Goal: Information Seeking & Learning: Learn about a topic

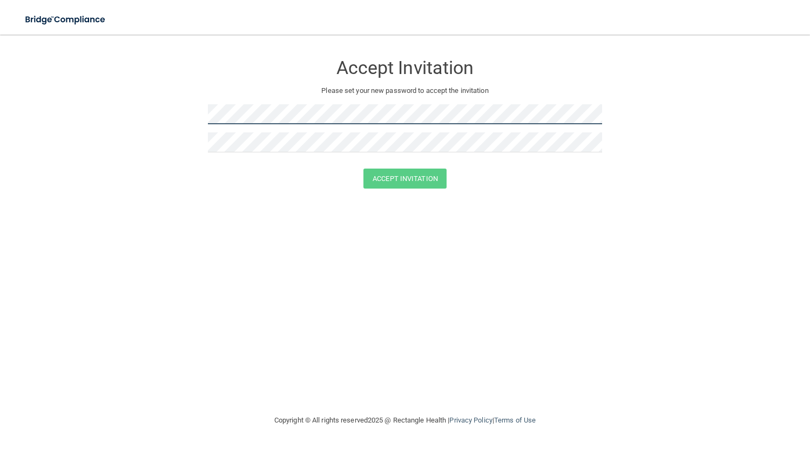
click at [189, 123] on form "Accept Invitation Please set your new password to accept the invitation Accept …" at bounding box center [405, 123] width 767 height 156
click at [201, 118] on form "Accept Invitation Please set your new password to accept the invitation Accept …" at bounding box center [405, 123] width 767 height 156
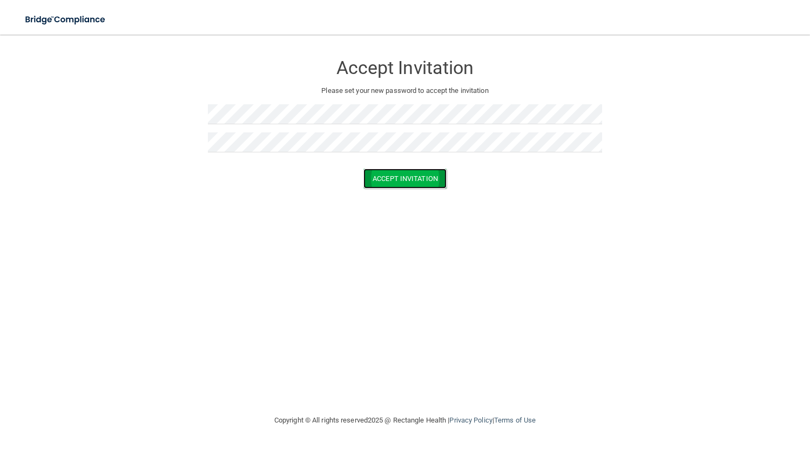
click at [407, 176] on button "Accept Invitation" at bounding box center [404, 178] width 83 height 20
click at [391, 187] on button "Accept Invitation" at bounding box center [404, 194] width 83 height 20
click at [421, 197] on button "Accept Invitation" at bounding box center [404, 194] width 83 height 20
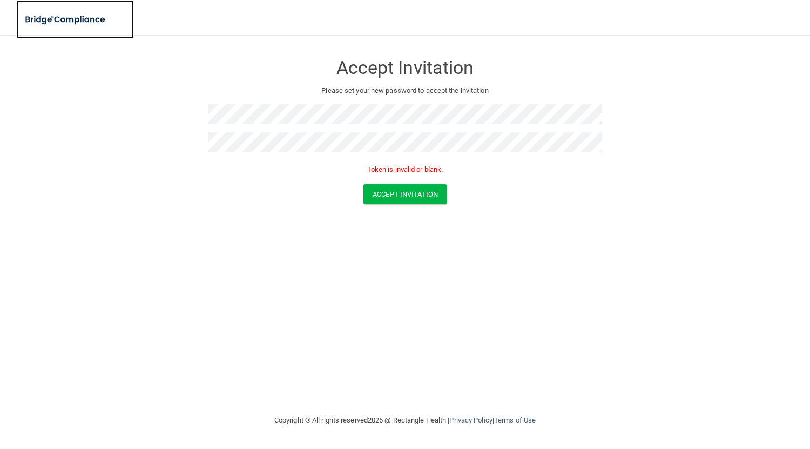
click at [90, 15] on img at bounding box center [65, 20] width 99 height 22
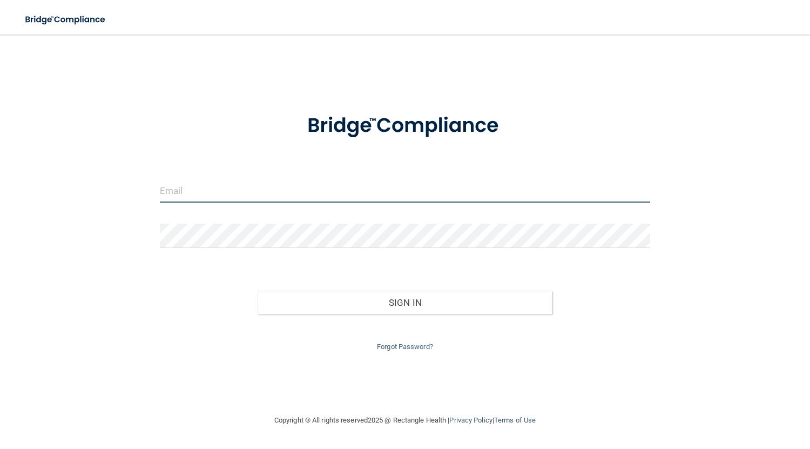
click at [233, 191] on input "email" at bounding box center [405, 190] width 491 height 24
type input "[EMAIL_ADDRESS][DOMAIN_NAME]"
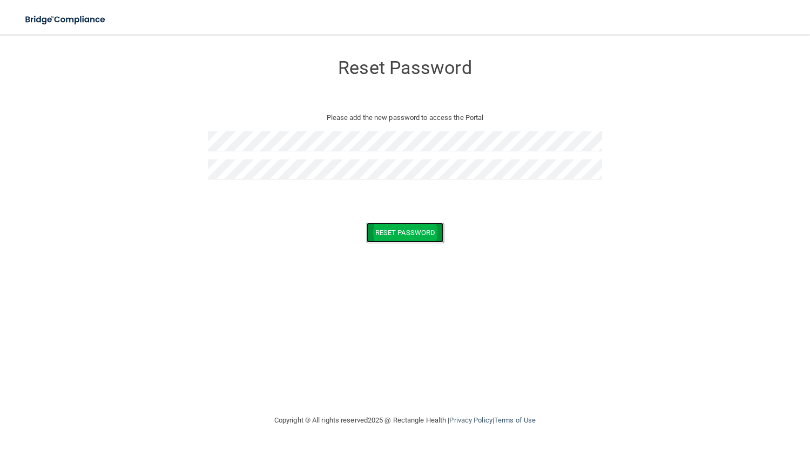
click at [397, 228] on button "Reset Password" at bounding box center [405, 232] width 78 height 20
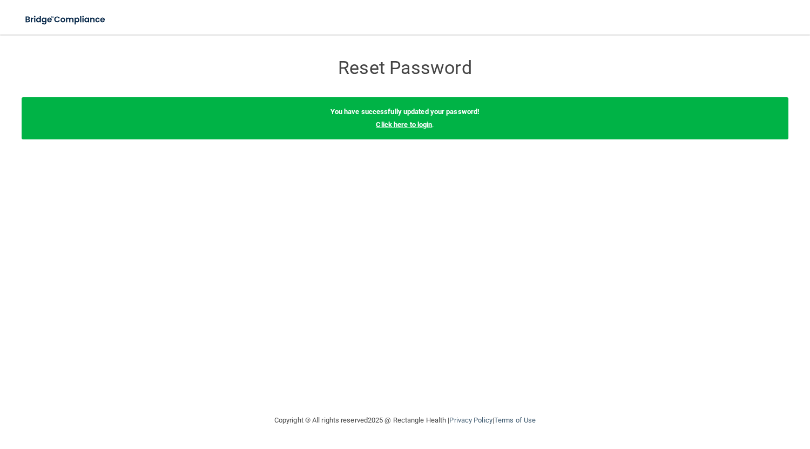
click at [423, 127] on link "Click here to login" at bounding box center [404, 124] width 56 height 8
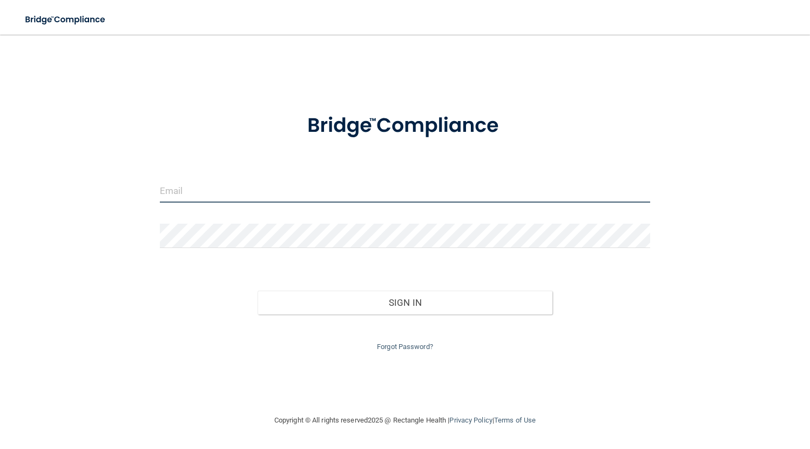
click at [302, 191] on input "email" at bounding box center [405, 190] width 491 height 24
type input "[EMAIL_ADDRESS][DOMAIN_NAME]"
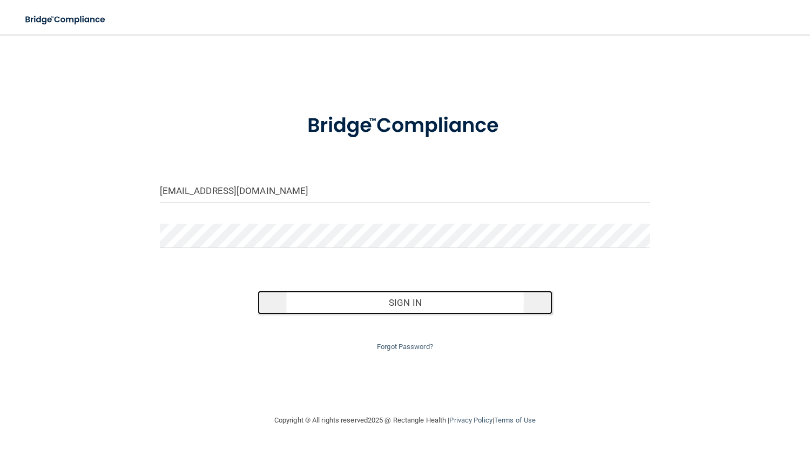
click at [391, 303] on button "Sign In" at bounding box center [405, 303] width 294 height 24
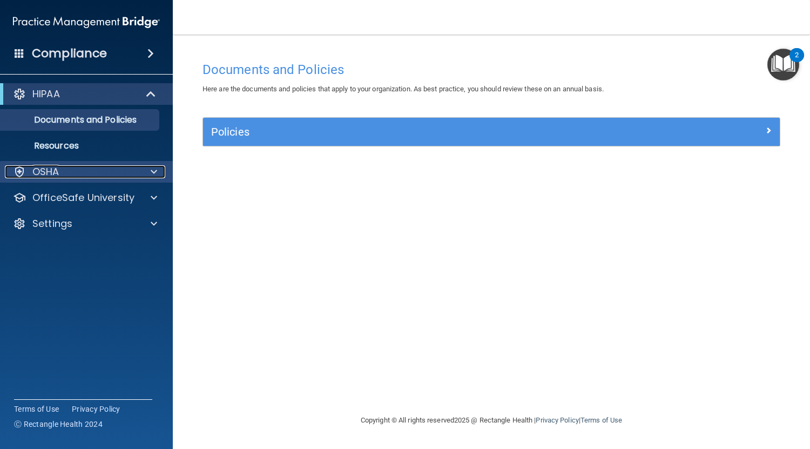
click at [156, 170] on span at bounding box center [154, 171] width 6 height 13
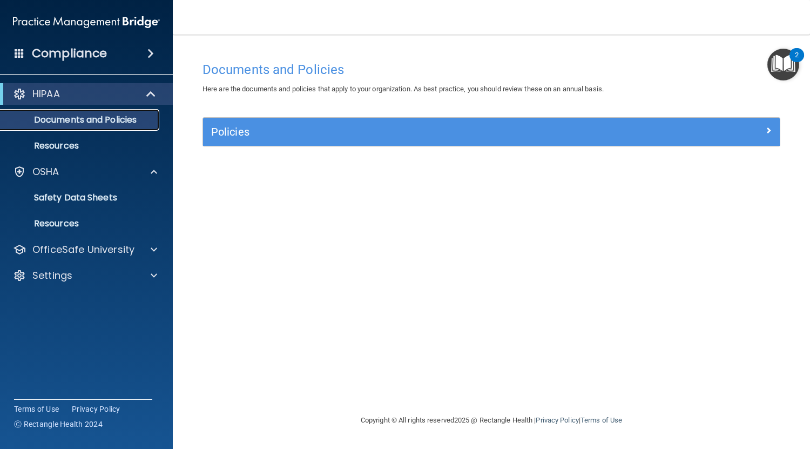
click at [129, 117] on p "Documents and Policies" at bounding box center [80, 119] width 147 height 11
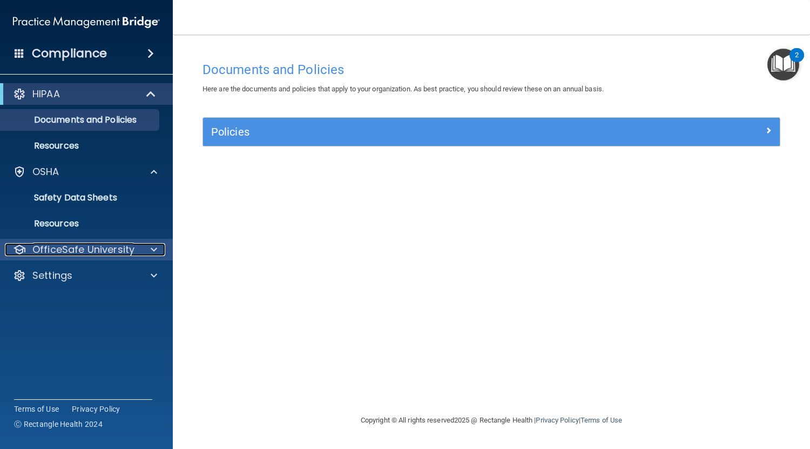
click at [154, 253] on span at bounding box center [154, 249] width 6 height 13
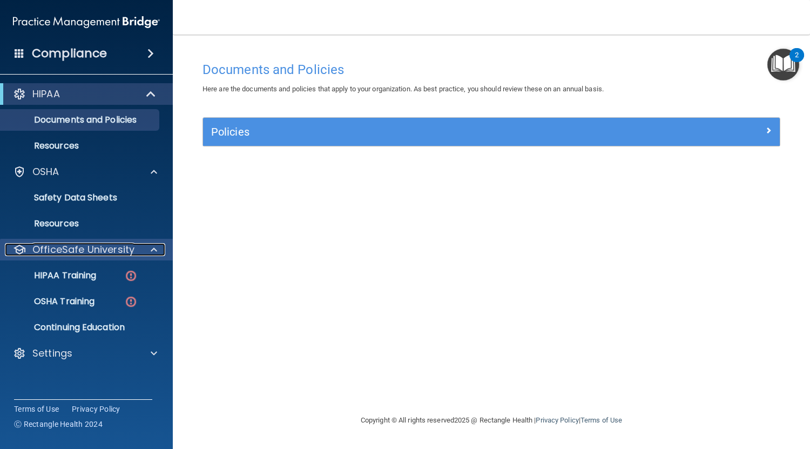
click at [154, 252] on span at bounding box center [154, 249] width 6 height 13
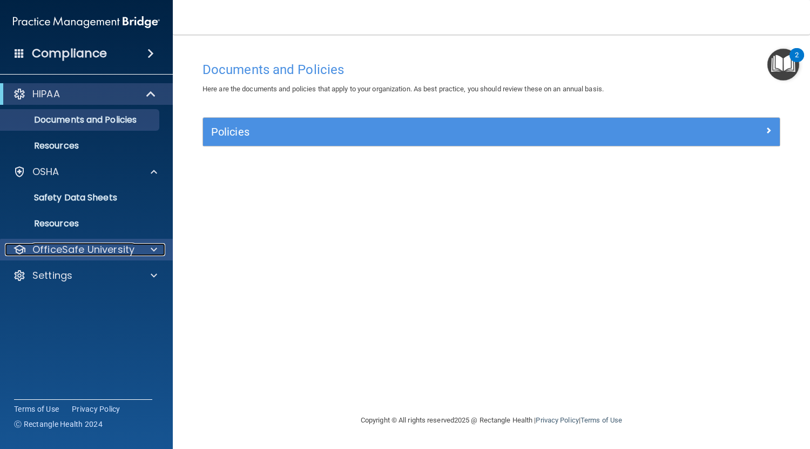
click at [154, 251] on span at bounding box center [154, 249] width 6 height 13
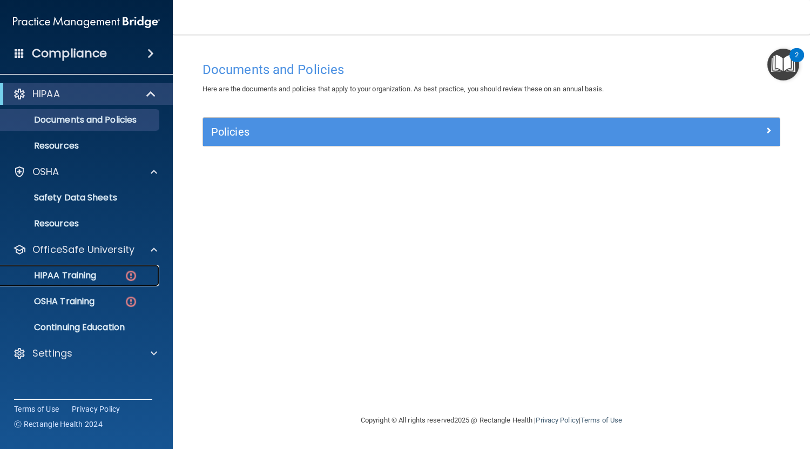
click at [84, 274] on p "HIPAA Training" at bounding box center [51, 275] width 89 height 11
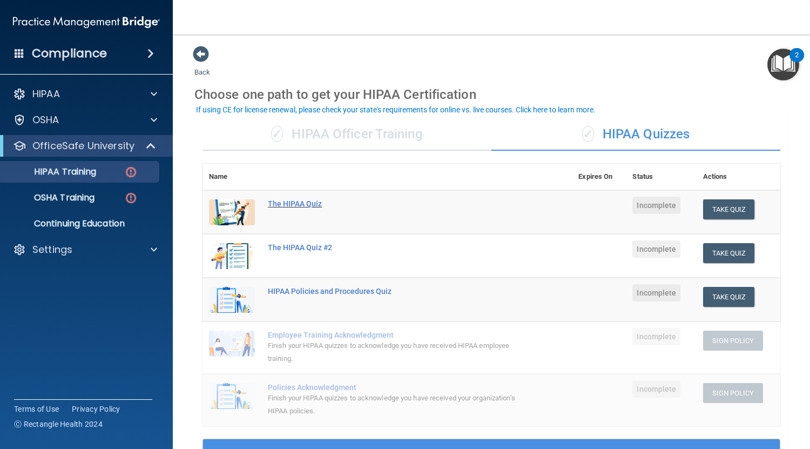
click at [315, 205] on div "The HIPAA Quiz" at bounding box center [393, 203] width 250 height 9
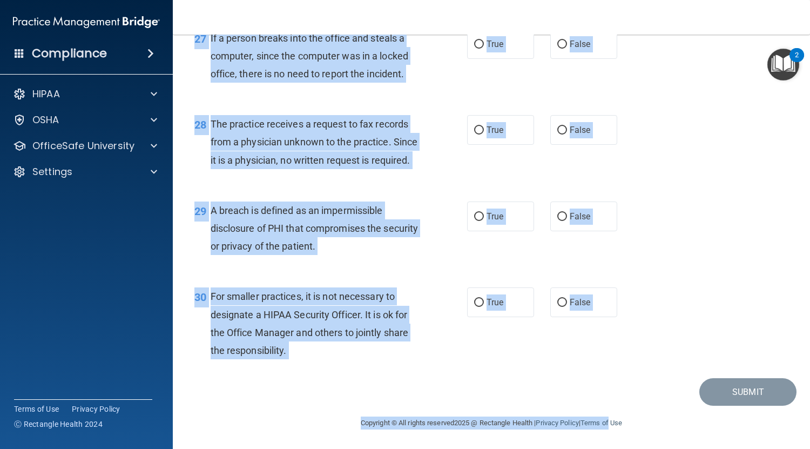
scroll to position [2603, 0]
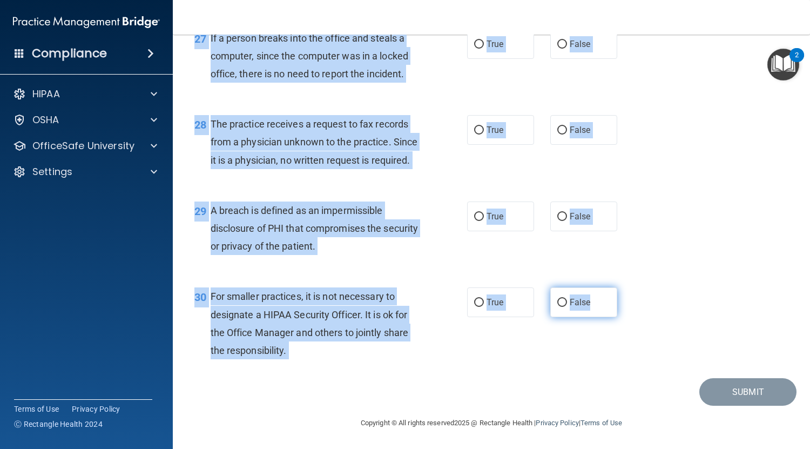
drag, startPoint x: 207, startPoint y: 91, endPoint x: 610, endPoint y: 313, distance: 460.1
copy div "Patients who believe that their PHI has been compromised have the right to make…"
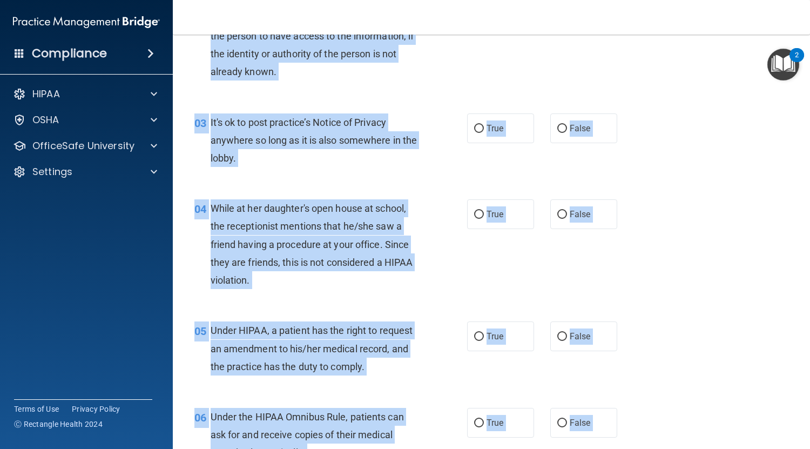
scroll to position [0, 0]
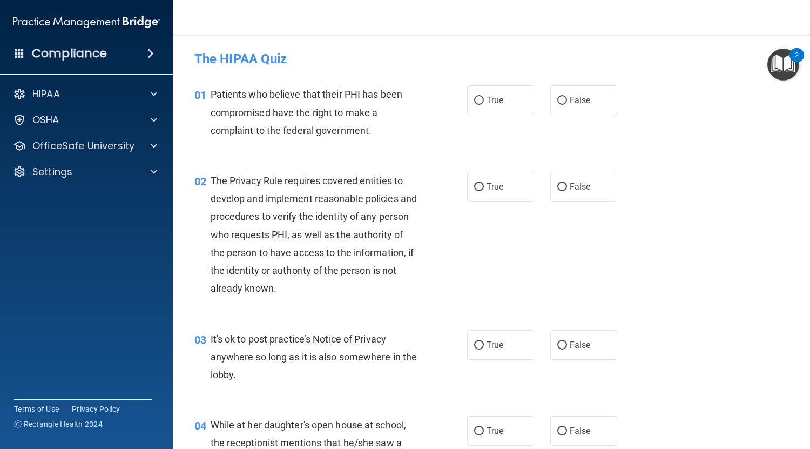
click at [407, 153] on div "01 Patients who believe that their PHI has been compromised have the right to m…" at bounding box center [491, 115] width 610 height 86
click at [500, 99] on label "True" at bounding box center [500, 100] width 67 height 30
click at [484, 99] on input "True" at bounding box center [479, 101] width 10 height 8
radio input "true"
click at [501, 192] on label "True" at bounding box center [500, 187] width 67 height 30
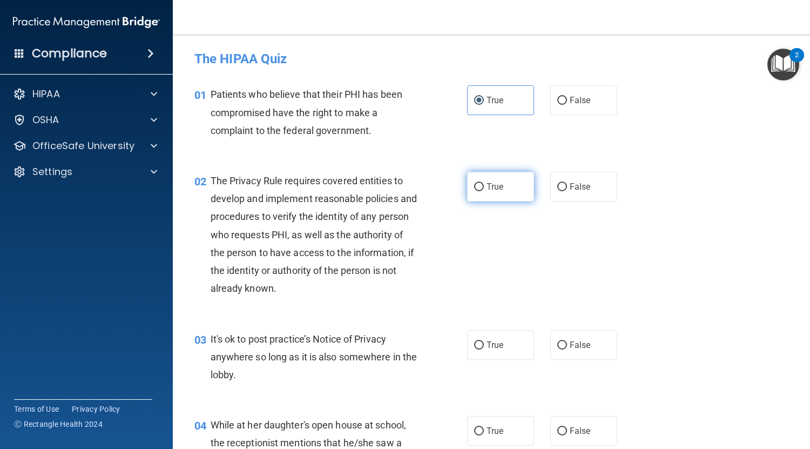
click at [484, 191] on input "True" at bounding box center [479, 187] width 10 height 8
radio input "true"
click at [569, 352] on label "False" at bounding box center [583, 345] width 67 height 30
click at [567, 349] on input "False" at bounding box center [562, 345] width 10 height 8
radio input "true"
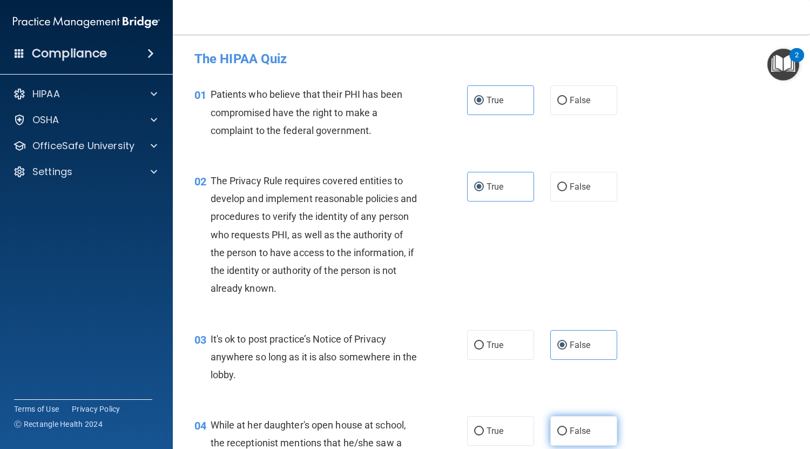
click at [575, 433] on span "False" at bounding box center [580, 431] width 21 height 10
click at [567, 433] on input "False" at bounding box center [562, 431] width 10 height 8
radio input "true"
click at [697, 358] on div "03 It's ok to post practice’s Notice of Privacy anywhere so long as it is also …" at bounding box center [491, 359] width 610 height 86
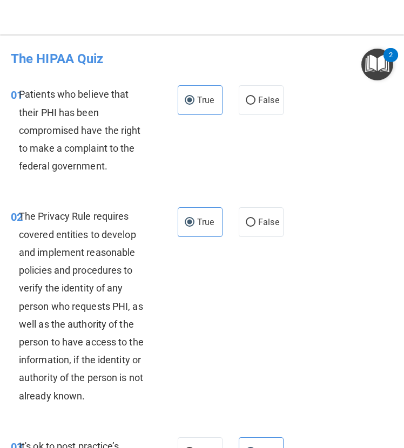
click at [179, 300] on div "02 The Privacy Rule requires covered entities to develop and implement reasonab…" at bounding box center [94, 308] width 199 height 203
click at [282, 61] on h4 "The HIPAA Quiz" at bounding box center [202, 59] width 382 height 14
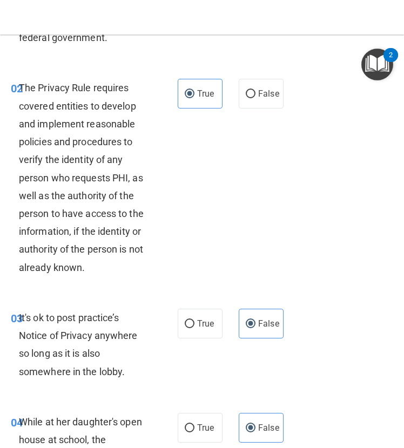
scroll to position [129, 0]
click at [97, 168] on div "The Privacy Rule requires covered entities to develop and implement reasonable …" at bounding box center [87, 177] width 137 height 197
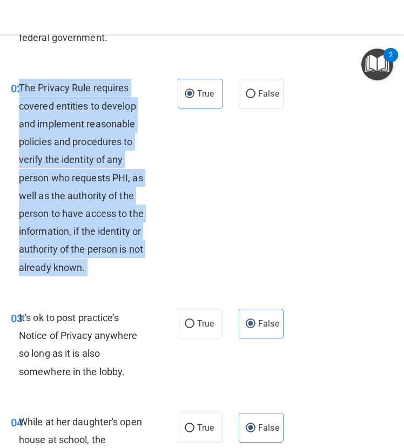
click at [97, 168] on div "The Privacy Rule requires covered entities to develop and implement reasonable …" at bounding box center [87, 177] width 137 height 197
click at [163, 189] on div "02 The Privacy Rule requires covered entities to develop and implement reasonab…" at bounding box center [94, 180] width 199 height 203
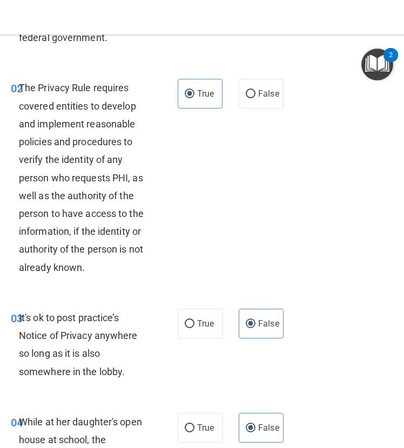
click at [163, 189] on div "02 The Privacy Rule requires covered entities to develop and implement reasonab…" at bounding box center [94, 180] width 199 height 203
click at [118, 178] on span "The Privacy Rule requires covered entities to develop and implement reasonable …" at bounding box center [81, 177] width 125 height 191
click at [178, 209] on div "02 The Privacy Rule requires covered entities to develop and implement reasonab…" at bounding box center [94, 180] width 199 height 203
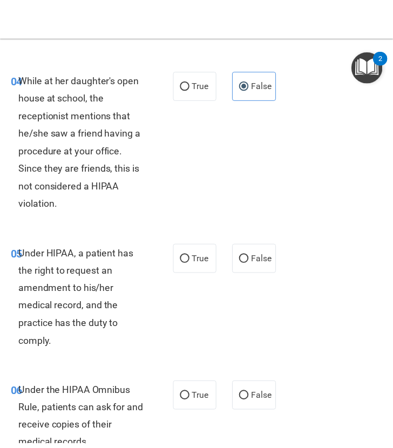
scroll to position [491, 0]
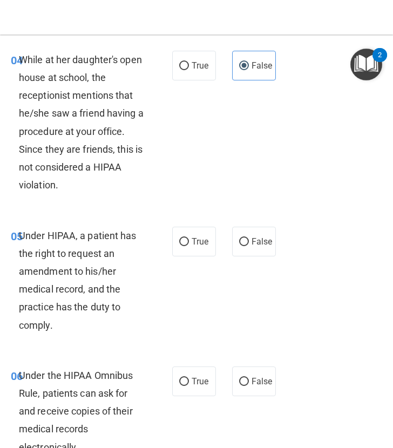
click at [109, 175] on div "While at her daughter's open house at school, the receptionist mentions that he…" at bounding box center [85, 123] width 133 height 144
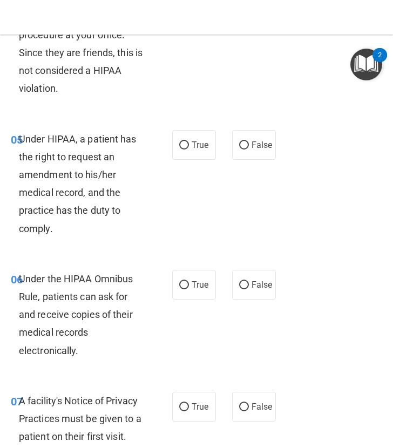
scroll to position [591, 0]
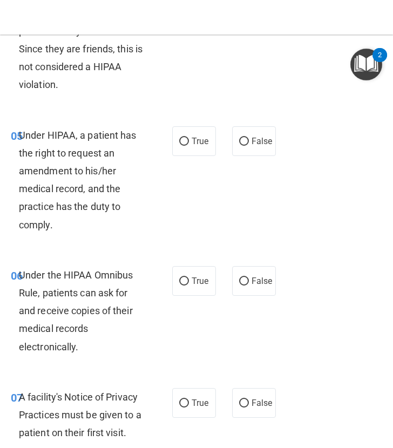
click at [109, 175] on span "Under HIPAA, a patient has the right to request an amendment to his/her medical…" at bounding box center [78, 180] width 118 height 101
click at [252, 146] on span "False" at bounding box center [262, 141] width 21 height 10
click at [247, 146] on input "False" at bounding box center [244, 142] width 10 height 8
radio input "true"
click at [160, 181] on div "05 Under HIPAA, a patient has the right to request an amendment to his/her medi…" at bounding box center [92, 182] width 194 height 113
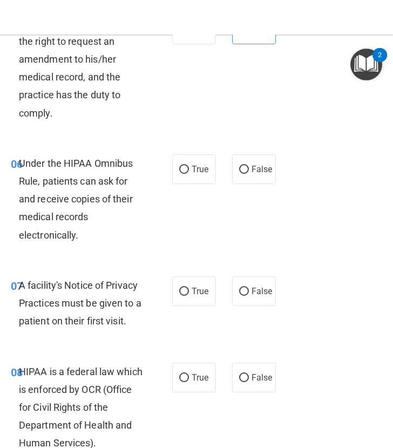
scroll to position [713, 0]
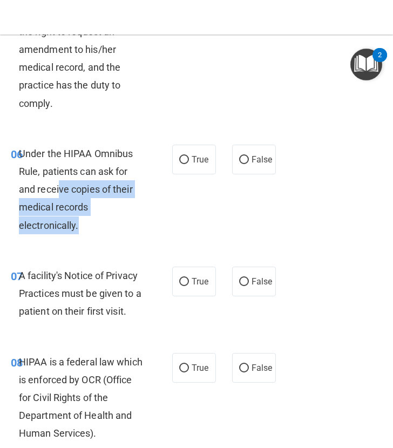
drag, startPoint x: 126, startPoint y: 237, endPoint x: 57, endPoint y: 199, distance: 78.0
click at [57, 199] on div "Under the HIPAA Omnibus Rule, patients can ask for and receive copies of their …" at bounding box center [85, 190] width 133 height 90
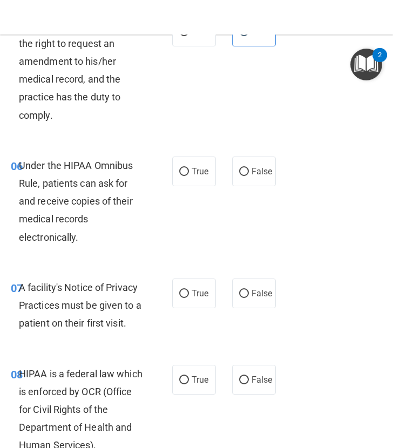
scroll to position [699, 0]
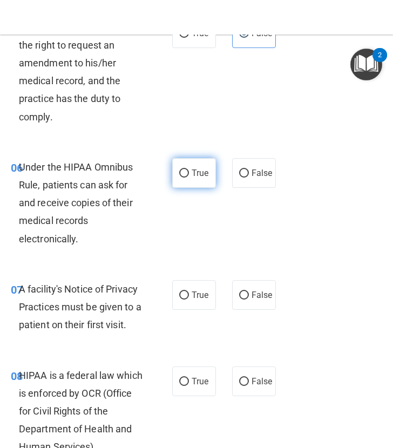
click at [172, 184] on label "True" at bounding box center [194, 173] width 44 height 30
click at [179, 178] on input "True" at bounding box center [184, 174] width 10 height 8
radio input "true"
click at [157, 227] on div "06 Under the HIPAA Omnibus Rule, patients can ask for and receive copies of the…" at bounding box center [92, 205] width 194 height 95
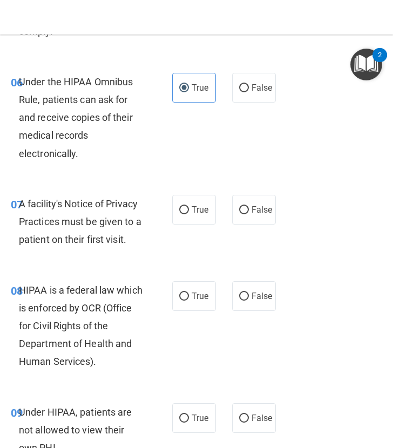
scroll to position [784, 0]
click at [76, 155] on span "Under the HIPAA Omnibus Rule, patients can ask for and receive copies of their …" at bounding box center [76, 118] width 114 height 83
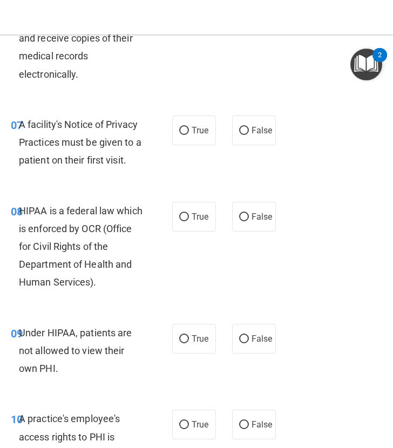
scroll to position [865, 0]
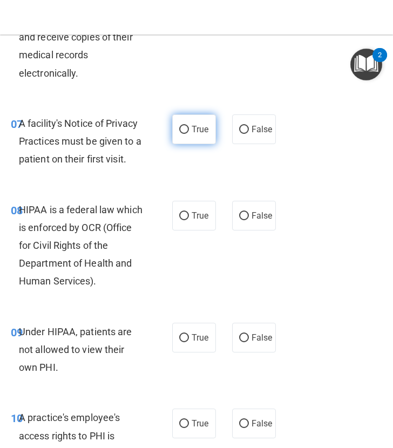
click at [191, 140] on label "True" at bounding box center [194, 129] width 44 height 30
click at [189, 134] on input "True" at bounding box center [184, 130] width 10 height 8
radio input "true"
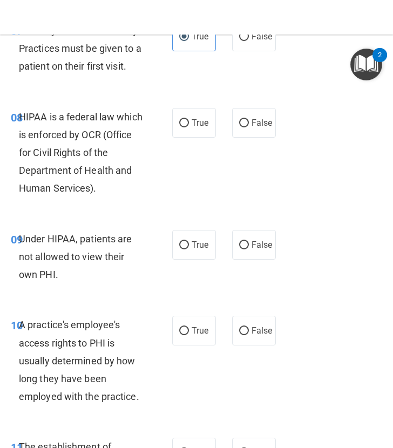
scroll to position [971, 0]
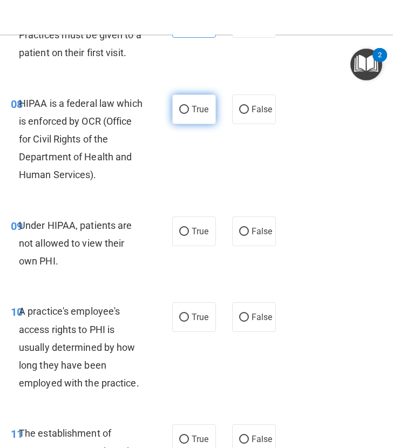
click at [198, 114] on span "True" at bounding box center [200, 109] width 17 height 10
click at [189, 114] on input "True" at bounding box center [184, 110] width 10 height 8
radio input "true"
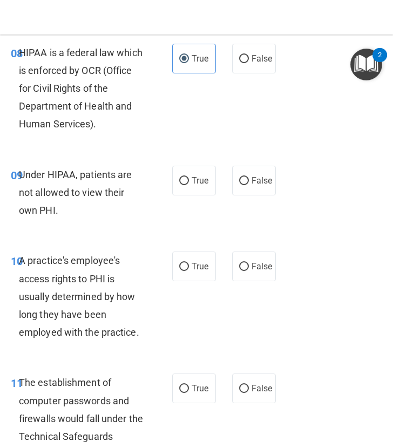
scroll to position [1023, 0]
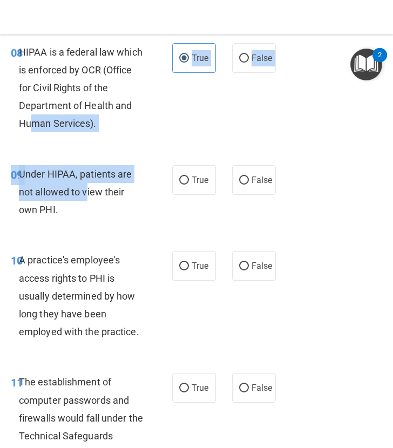
drag, startPoint x: 89, startPoint y: 209, endPoint x: 47, endPoint y: 147, distance: 74.7
click at [85, 199] on div "Under HIPAA, patients are not allowed to view their own PHI." at bounding box center [85, 192] width 133 height 54
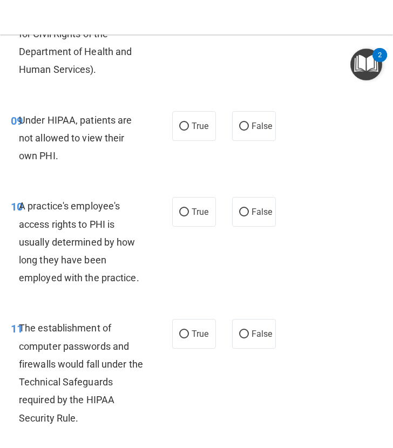
scroll to position [1078, 0]
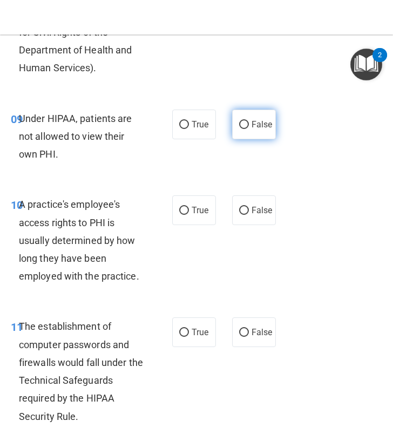
click at [257, 130] on span "False" at bounding box center [262, 124] width 21 height 10
click at [249, 129] on input "False" at bounding box center [244, 125] width 10 height 8
radio input "true"
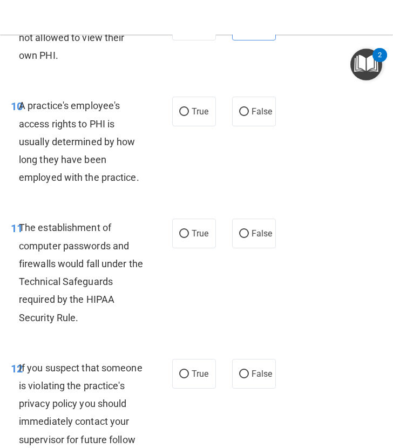
scroll to position [1178, 0]
click at [232, 170] on div "10 A practice's employee's access rights to PHI is usually determined by how lo…" at bounding box center [197, 144] width 388 height 122
click at [244, 116] on input "False" at bounding box center [244, 111] width 10 height 8
radio input "true"
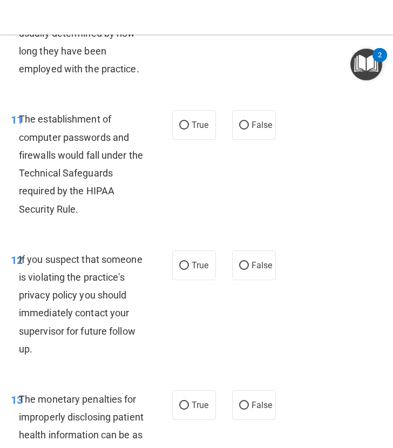
scroll to position [1287, 0]
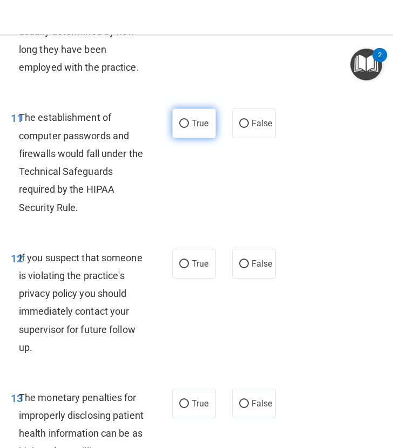
click at [200, 131] on label "True" at bounding box center [194, 124] width 44 height 30
click at [189, 128] on input "True" at bounding box center [184, 124] width 10 height 8
radio input "true"
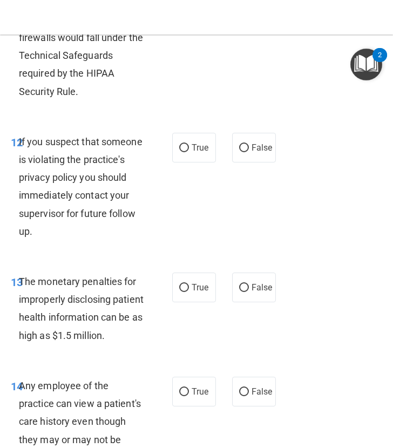
scroll to position [1405, 0]
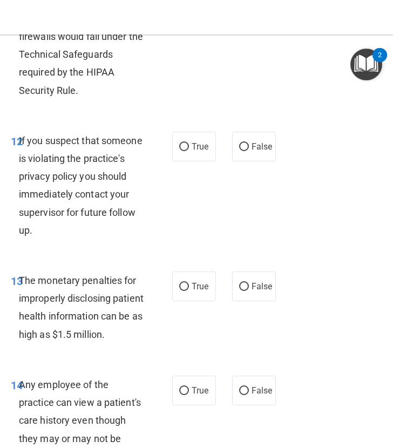
click at [136, 239] on div "If you suspect that someone is violating the practice's privacy policy you shou…" at bounding box center [85, 185] width 133 height 107
click at [191, 159] on label "True" at bounding box center [194, 147] width 44 height 30
click at [189, 151] on input "True" at bounding box center [184, 147] width 10 height 8
radio input "true"
click at [134, 187] on div "If you suspect that someone is violating the practice's privacy policy you shou…" at bounding box center [85, 185] width 133 height 107
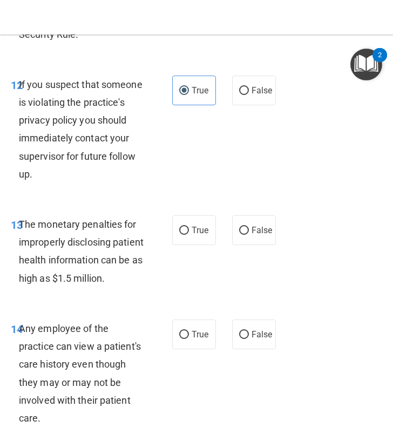
scroll to position [1462, 0]
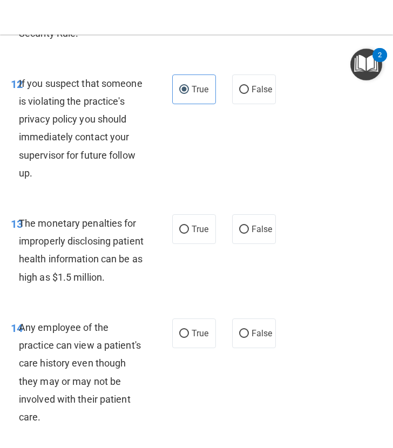
click at [92, 182] on div "If you suspect that someone is violating the practice's privacy policy you shou…" at bounding box center [85, 128] width 133 height 107
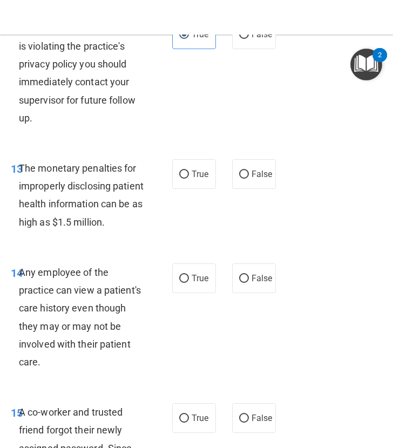
scroll to position [1517, 0]
click at [97, 126] on div "If you suspect that someone is violating the practice's privacy policy you shou…" at bounding box center [85, 72] width 133 height 107
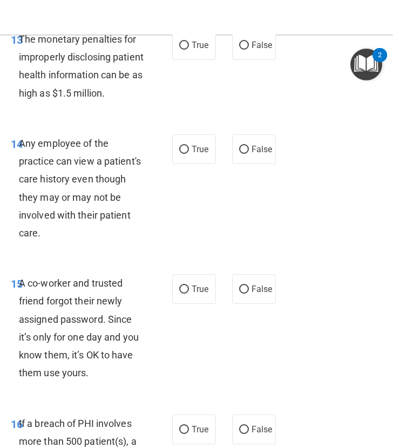
scroll to position [1646, 0]
click at [192, 50] on span "True" at bounding box center [200, 44] width 17 height 10
click at [189, 49] on input "True" at bounding box center [184, 45] width 10 height 8
radio input "true"
click at [115, 98] on span "The monetary penalties for improperly disclosing patient health information can…" at bounding box center [81, 65] width 125 height 65
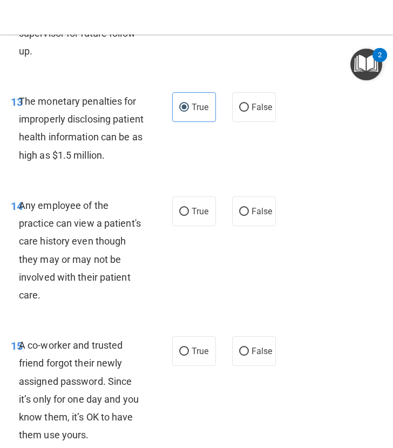
scroll to position [1586, 0]
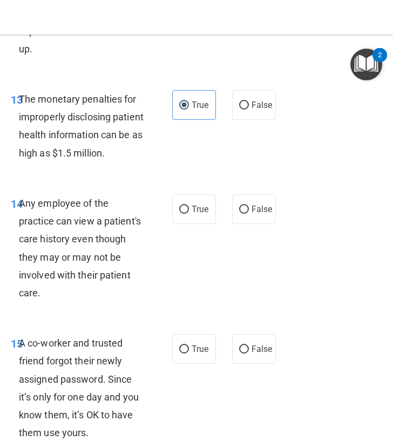
click at [76, 162] on div "The monetary penalties for improperly disclosing patient health information can…" at bounding box center [85, 126] width 133 height 72
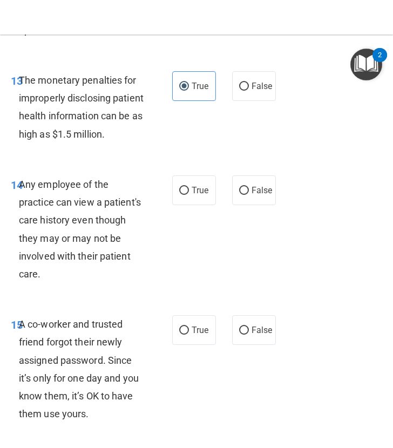
scroll to position [1598, 0]
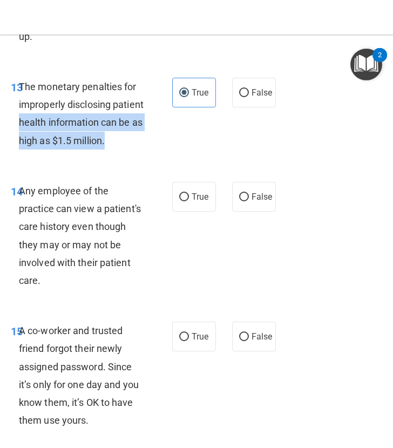
drag, startPoint x: 65, startPoint y: 179, endPoint x: 52, endPoint y: 140, distance: 40.8
click at [52, 140] on div "The monetary penalties for improperly disclosing patient health information can…" at bounding box center [85, 114] width 133 height 72
click at [83, 150] on div "The monetary penalties for improperly disclosing patient health information can…" at bounding box center [85, 114] width 133 height 72
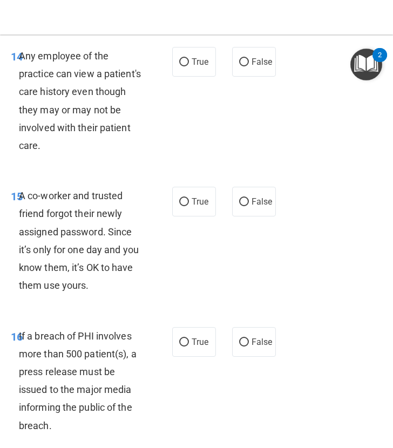
scroll to position [1735, 0]
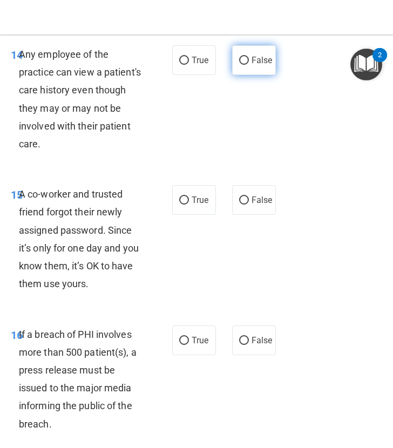
click at [242, 65] on input "False" at bounding box center [244, 61] width 10 height 8
radio input "true"
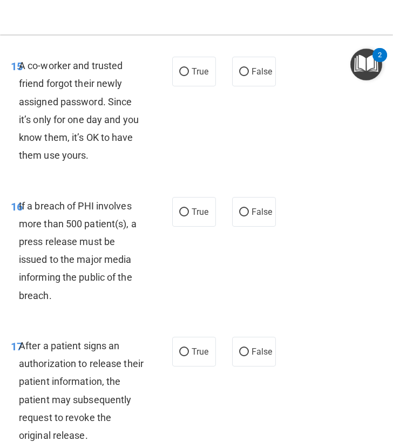
scroll to position [1865, 0]
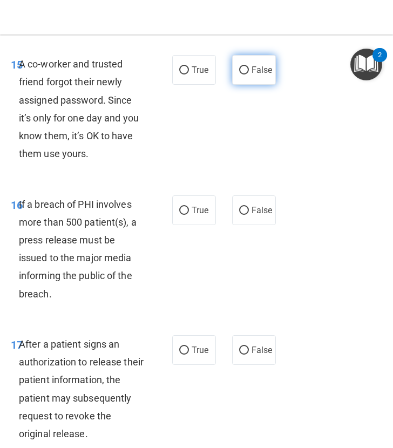
click at [259, 75] on span "False" at bounding box center [262, 70] width 21 height 10
click at [249, 75] on input "False" at bounding box center [244, 70] width 10 height 8
radio input "true"
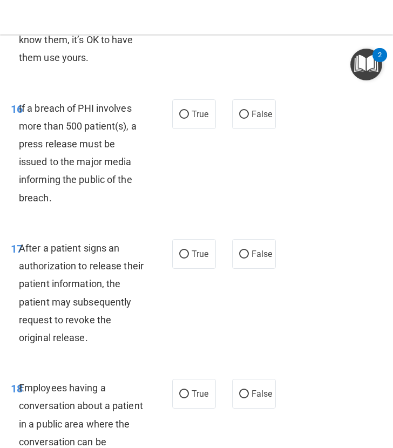
scroll to position [1963, 0]
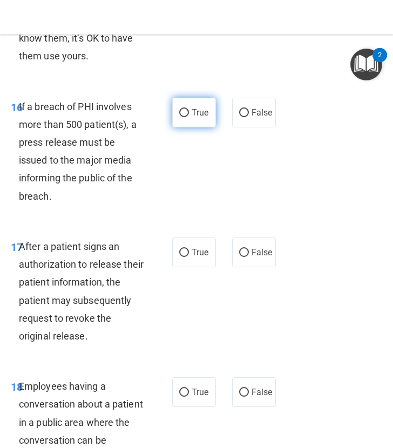
click at [192, 118] on span "True" at bounding box center [200, 112] width 17 height 10
click at [189, 117] on input "True" at bounding box center [184, 113] width 10 height 8
radio input "true"
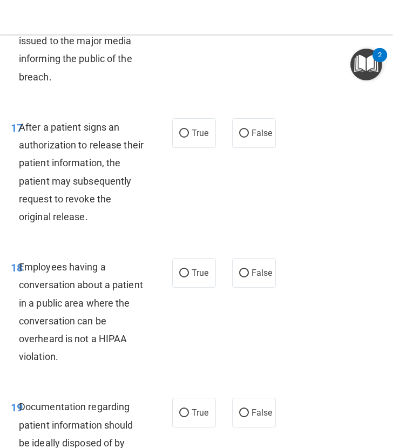
scroll to position [2083, 0]
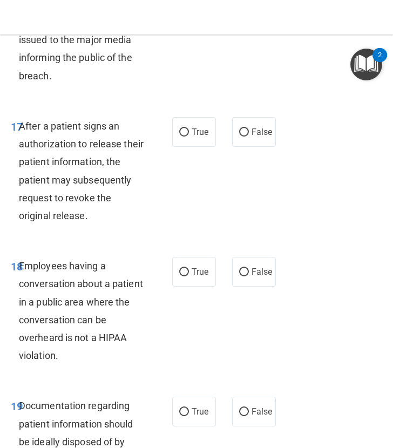
click at [80, 215] on span "After a patient signs an authorization to release their patient information, th…" at bounding box center [81, 170] width 125 height 101
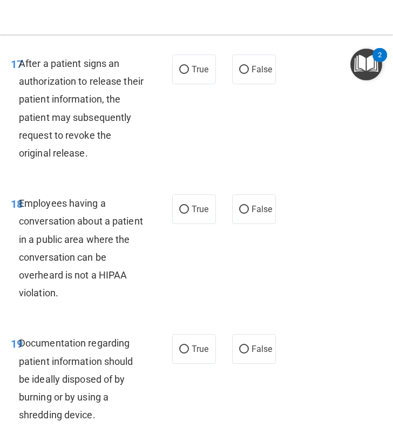
scroll to position [2147, 0]
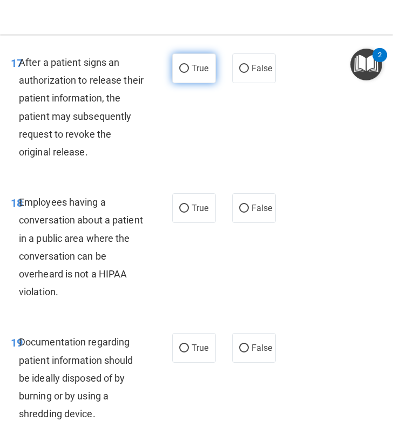
click at [195, 73] on span "True" at bounding box center [200, 68] width 17 height 10
click at [189, 73] on input "True" at bounding box center [184, 69] width 10 height 8
radio input "true"
click at [113, 144] on div "After a patient signs an authorization to release their patient information, th…" at bounding box center [85, 106] width 133 height 107
click at [79, 145] on div "After a patient signs an authorization to release their patient information, th…" at bounding box center [85, 106] width 133 height 107
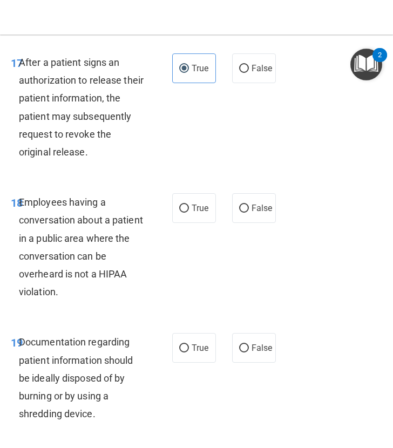
click at [79, 145] on div "After a patient signs an authorization to release their patient information, th…" at bounding box center [85, 106] width 133 height 107
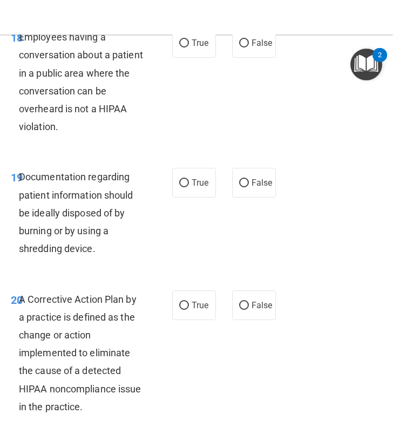
scroll to position [2311, 0]
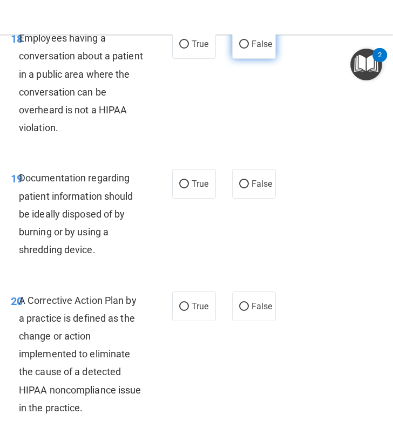
click at [252, 49] on span "False" at bounding box center [262, 44] width 21 height 10
click at [247, 49] on input "False" at bounding box center [244, 45] width 10 height 8
radio input "true"
click at [119, 137] on div "Employees having a conversation about a patient in a public area where the conv…" at bounding box center [85, 82] width 133 height 107
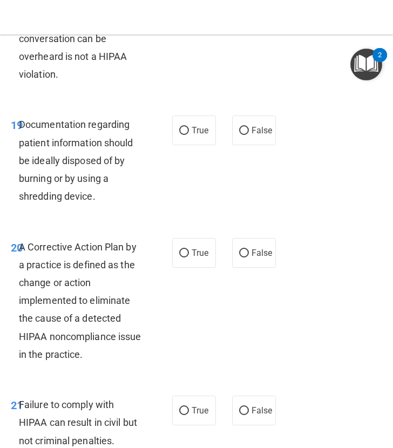
scroll to position [2365, 0]
click at [98, 205] on div "Documentation regarding patient information should be ideally disposed of by bu…" at bounding box center [85, 160] width 133 height 90
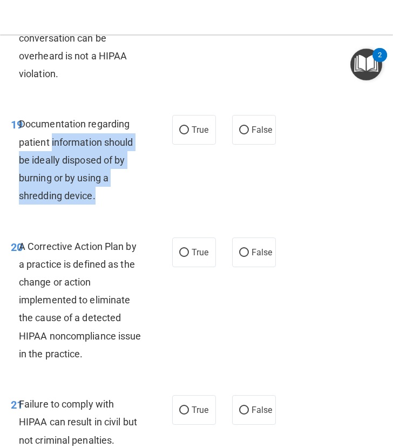
drag, startPoint x: 98, startPoint y: 235, endPoint x: 52, endPoint y: 177, distance: 73.9
click at [52, 177] on div "Documentation regarding patient information should be ideally disposed of by bu…" at bounding box center [85, 160] width 133 height 90
click at [64, 200] on span "Documentation regarding patient information should be ideally disposed of by bu…" at bounding box center [76, 159] width 114 height 83
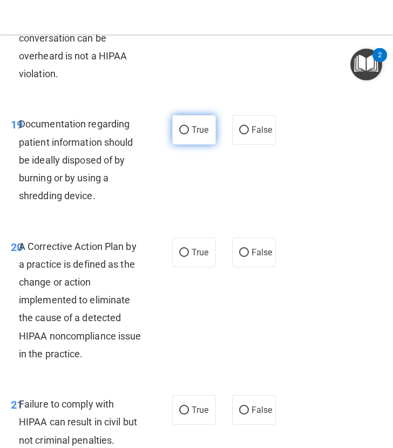
click at [184, 145] on label "True" at bounding box center [194, 130] width 44 height 30
click at [184, 134] on input "True" at bounding box center [184, 130] width 10 height 8
radio input "true"
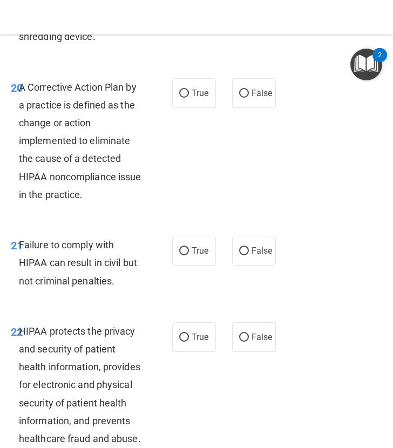
scroll to position [2526, 0]
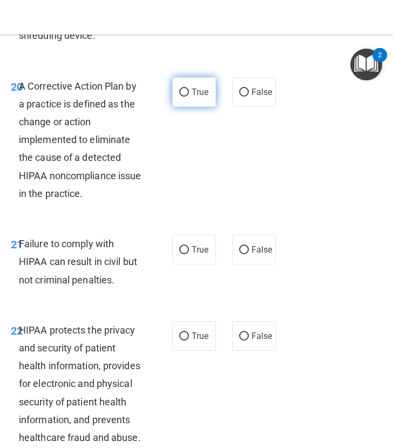
click at [196, 97] on span "True" at bounding box center [200, 92] width 17 height 10
click at [189, 97] on input "True" at bounding box center [184, 93] width 10 height 8
radio input "true"
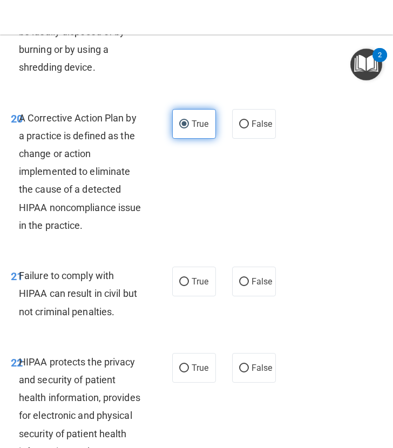
scroll to position [2496, 0]
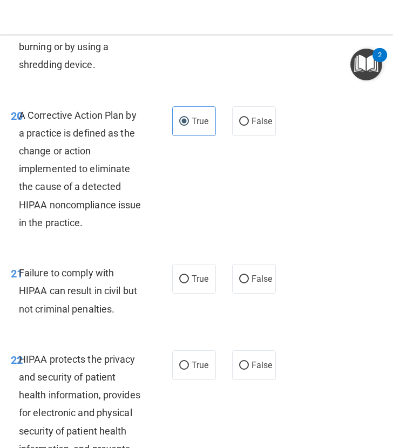
click at [129, 167] on span "A Corrective Action Plan by a practice is defined as the change or action imple…" at bounding box center [80, 169] width 123 height 119
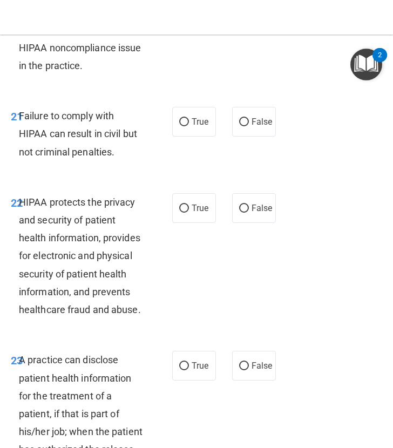
scroll to position [2654, 0]
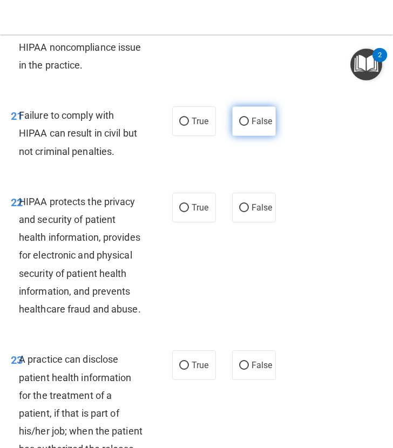
click at [239, 126] on input "False" at bounding box center [244, 122] width 10 height 8
radio input "true"
click at [103, 157] on span "Failure to comply with HIPAA can result in civil but not criminal penalties." at bounding box center [78, 133] width 118 height 47
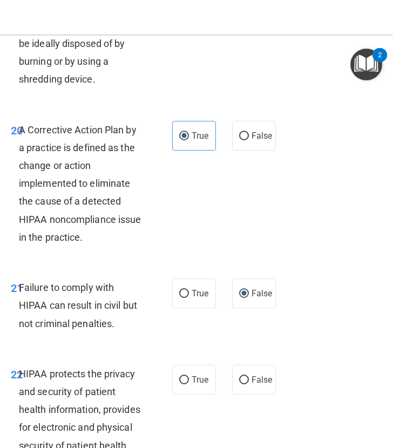
scroll to position [2481, 0]
click at [92, 222] on span "A Corrective Action Plan by a practice is defined as the change or action imple…" at bounding box center [80, 184] width 123 height 119
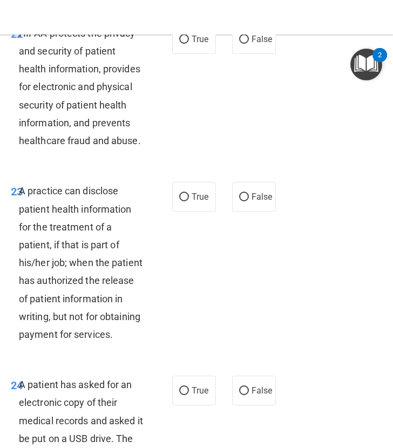
scroll to position [2822, 0]
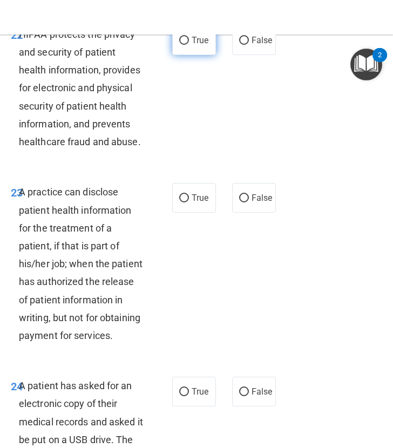
click at [186, 55] on label "True" at bounding box center [194, 40] width 44 height 30
click at [186, 45] on input "True" at bounding box center [184, 41] width 10 height 8
radio input "true"
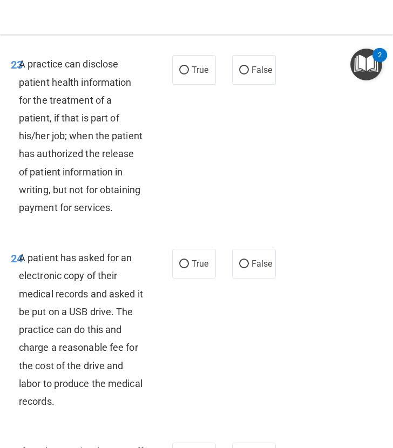
scroll to position [2950, 0]
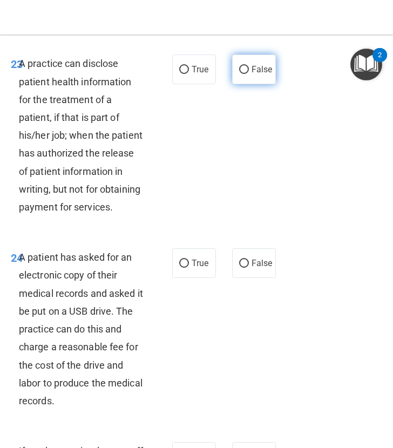
click at [252, 75] on span "False" at bounding box center [262, 69] width 21 height 10
click at [249, 74] on input "False" at bounding box center [244, 70] width 10 height 8
radio input "true"
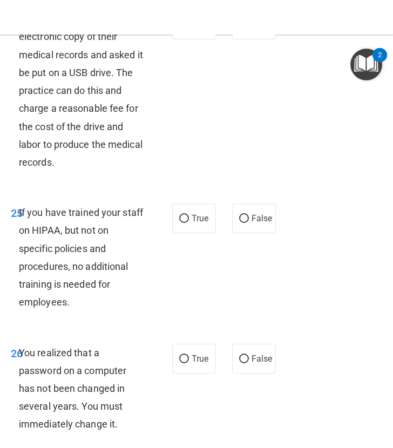
scroll to position [3190, 0]
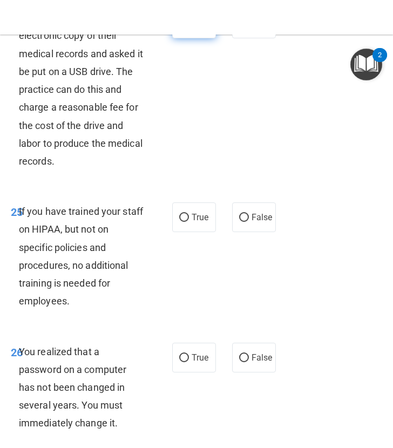
click at [194, 29] on span "True" at bounding box center [200, 23] width 17 height 10
click at [189, 28] on input "True" at bounding box center [184, 24] width 10 height 8
radio input "true"
click at [134, 167] on span "A patient has asked for an electronic copy of their medical records and asked i…" at bounding box center [81, 89] width 124 height 155
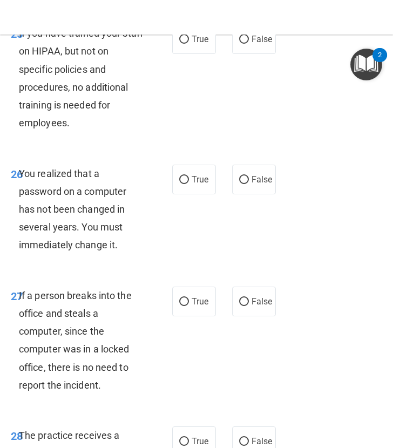
scroll to position [3374, 0]
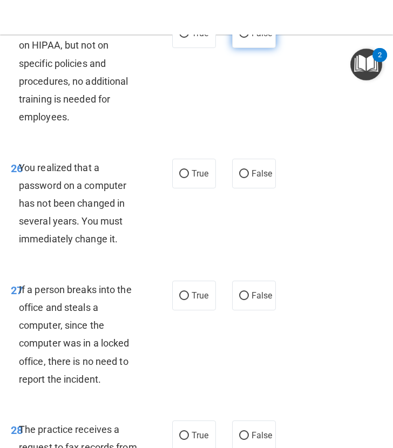
click at [244, 48] on label "False" at bounding box center [254, 33] width 44 height 30
click at [244, 38] on input "False" at bounding box center [244, 34] width 10 height 8
radio input "true"
click at [133, 126] on div "If you have trained your staff on HIPAA, but not on specific policies and proce…" at bounding box center [85, 71] width 133 height 107
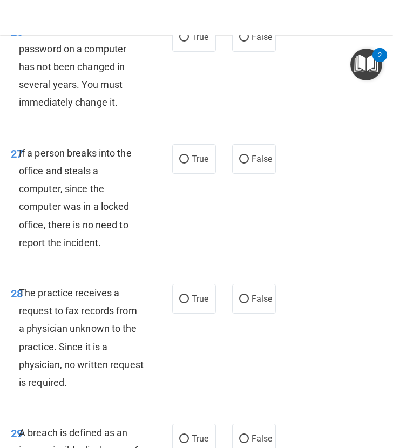
scroll to position [3511, 0]
click at [195, 42] on span "True" at bounding box center [200, 36] width 17 height 10
click at [189, 41] on input "True" at bounding box center [184, 37] width 10 height 8
radio input "true"
click at [137, 111] on div "You realized that a password on a computer has not been changed in several year…" at bounding box center [85, 67] width 133 height 90
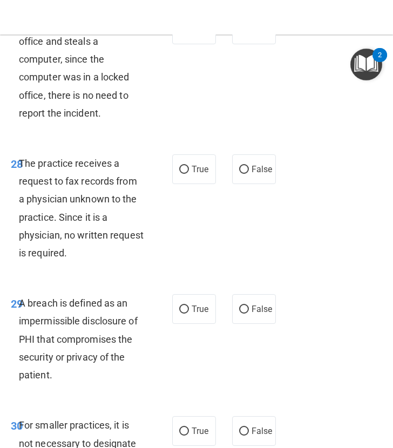
scroll to position [3642, 0]
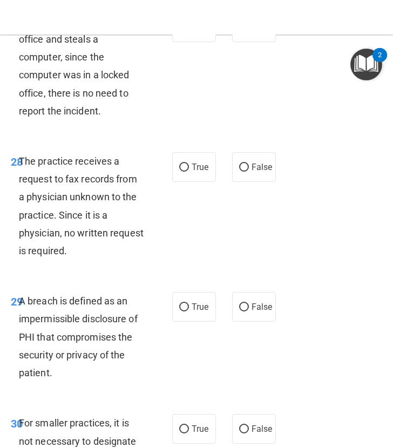
click at [77, 117] on span "If a person breaks into the office and steals a computer, since the computer wa…" at bounding box center [75, 66] width 113 height 101
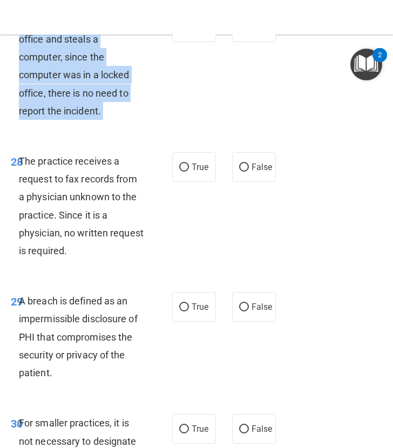
click at [77, 117] on span "If a person breaks into the office and steals a computer, since the computer wa…" at bounding box center [75, 66] width 113 height 101
click at [127, 120] on div "If a person breaks into the office and steals a computer, since the computer wa…" at bounding box center [85, 65] width 133 height 107
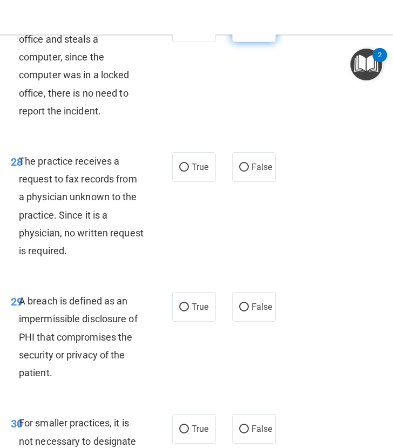
click at [242, 32] on input "False" at bounding box center [244, 28] width 10 height 8
radio input "true"
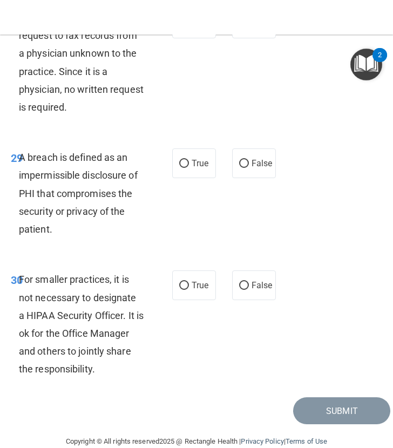
scroll to position [3786, 0]
click at [254, 28] on span "False" at bounding box center [262, 23] width 21 height 10
click at [249, 28] on input "False" at bounding box center [244, 23] width 10 height 8
radio input "true"
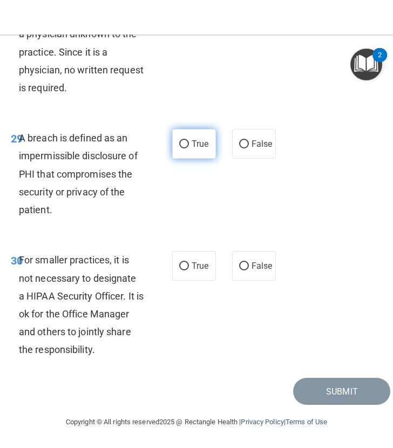
click at [184, 137] on label "True" at bounding box center [194, 144] width 44 height 30
click at [184, 140] on input "True" at bounding box center [184, 144] width 10 height 8
radio input "true"
click at [134, 174] on div "A breach is defined as an impermissible disclosure of PHI that compromises the …" at bounding box center [85, 174] width 133 height 90
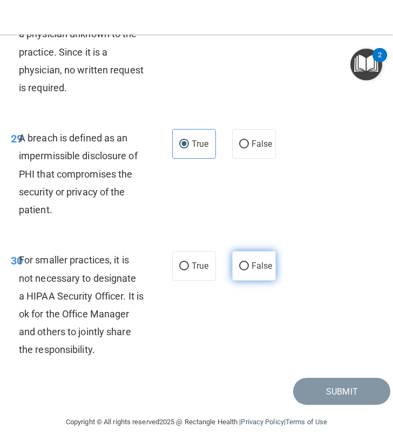
click at [245, 267] on label "False" at bounding box center [254, 266] width 44 height 30
click at [245, 267] on input "False" at bounding box center [244, 266] width 10 height 8
radio input "true"
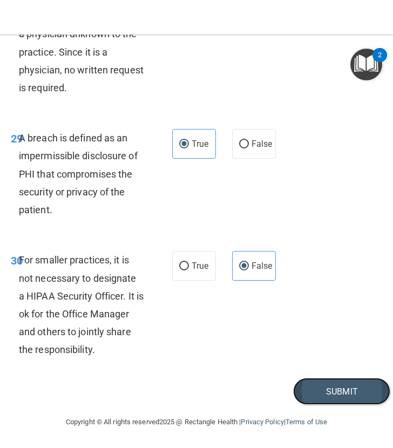
click at [308, 387] on button "Submit" at bounding box center [341, 392] width 97 height 28
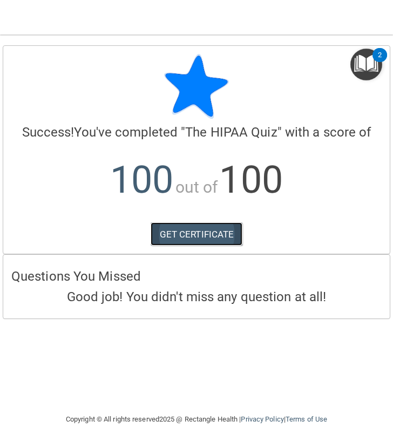
click at [195, 235] on link "GET CERTIFICATE" at bounding box center [197, 234] width 92 height 24
click at [372, 65] on img "Open Resource Center, 2 new notifications" at bounding box center [366, 65] width 32 height 32
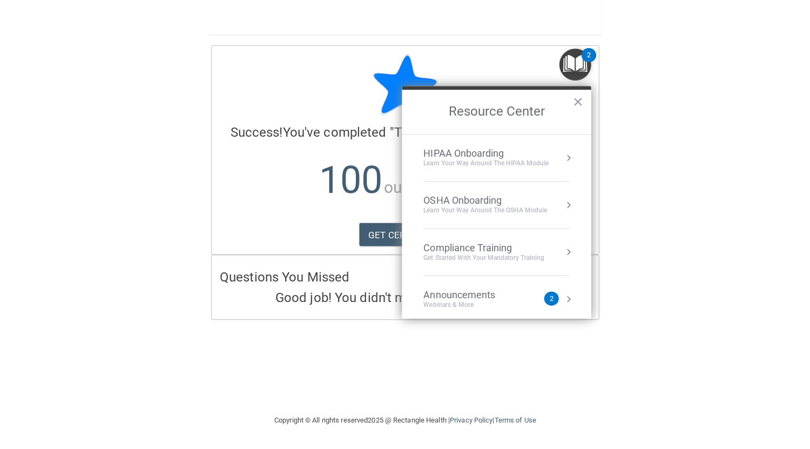
scroll to position [60, 0]
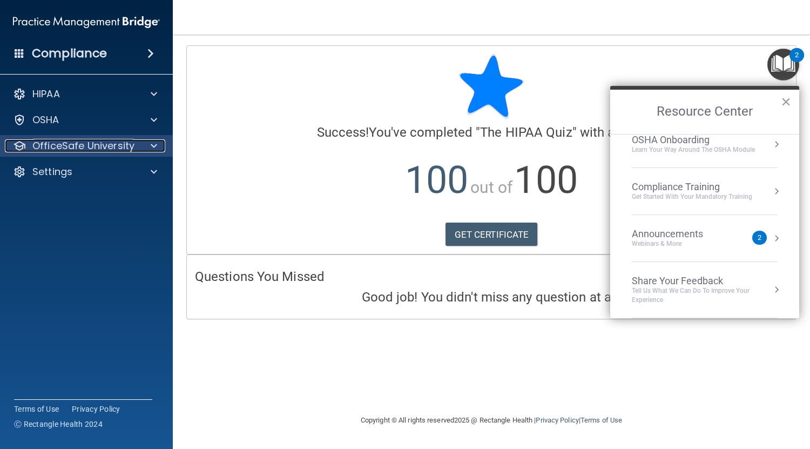
click at [149, 150] on div at bounding box center [152, 145] width 27 height 13
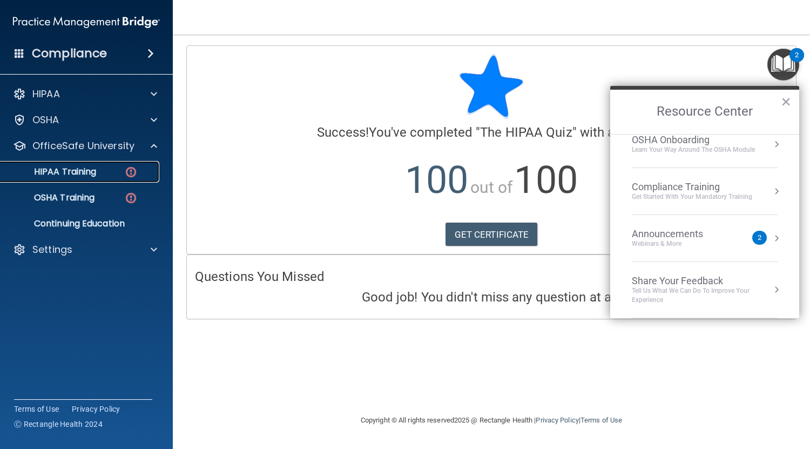
click at [136, 171] on img at bounding box center [131, 172] width 14 height 14
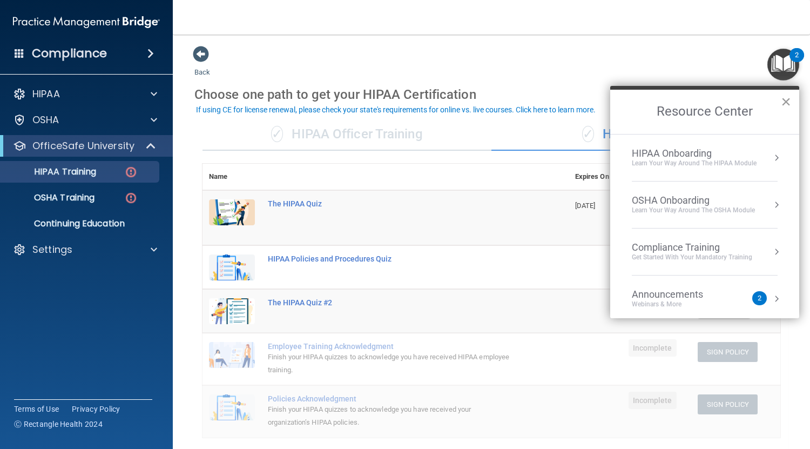
click at [789, 102] on button "×" at bounding box center [786, 101] width 10 height 17
